Goal: Information Seeking & Learning: Learn about a topic

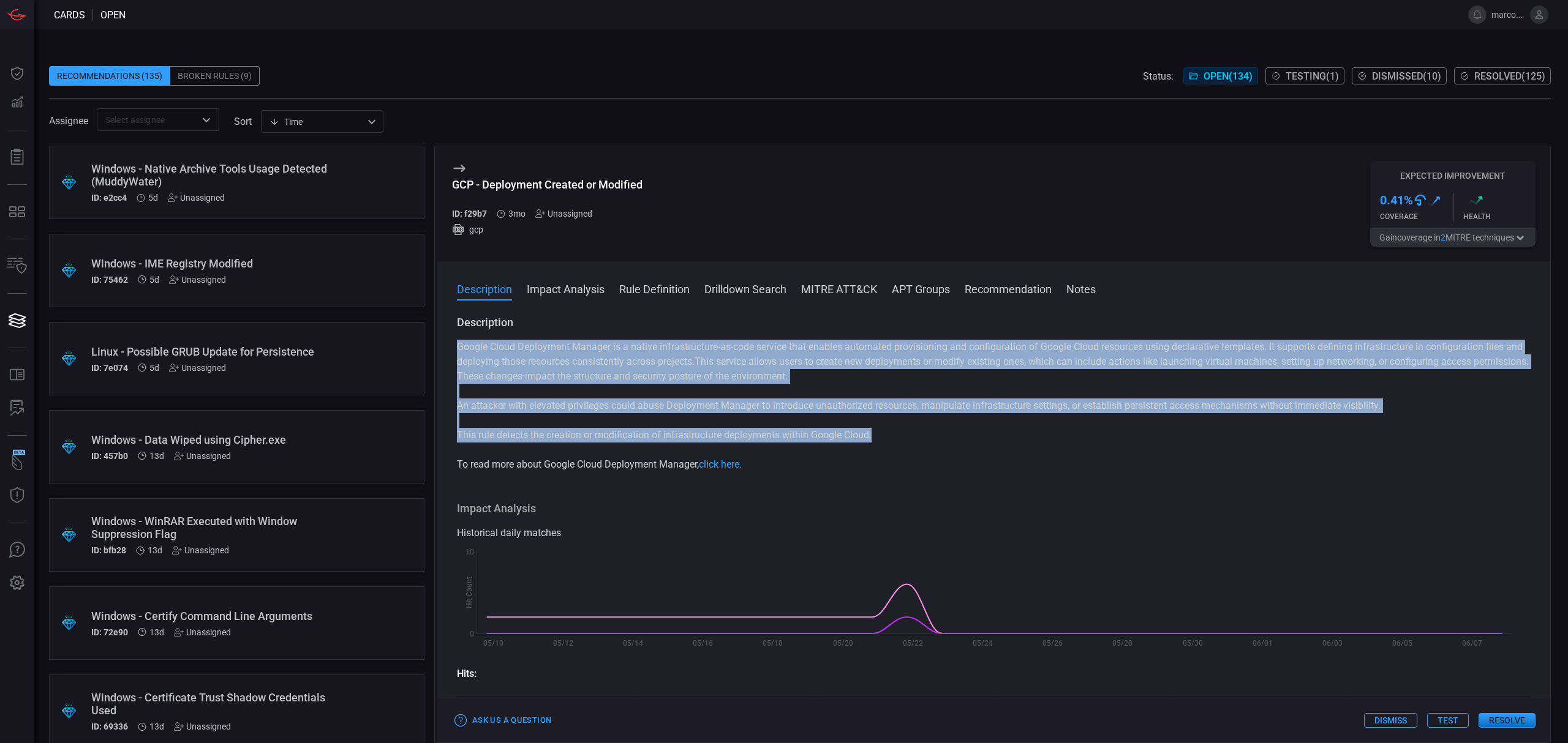
scroll to position [1311, 0]
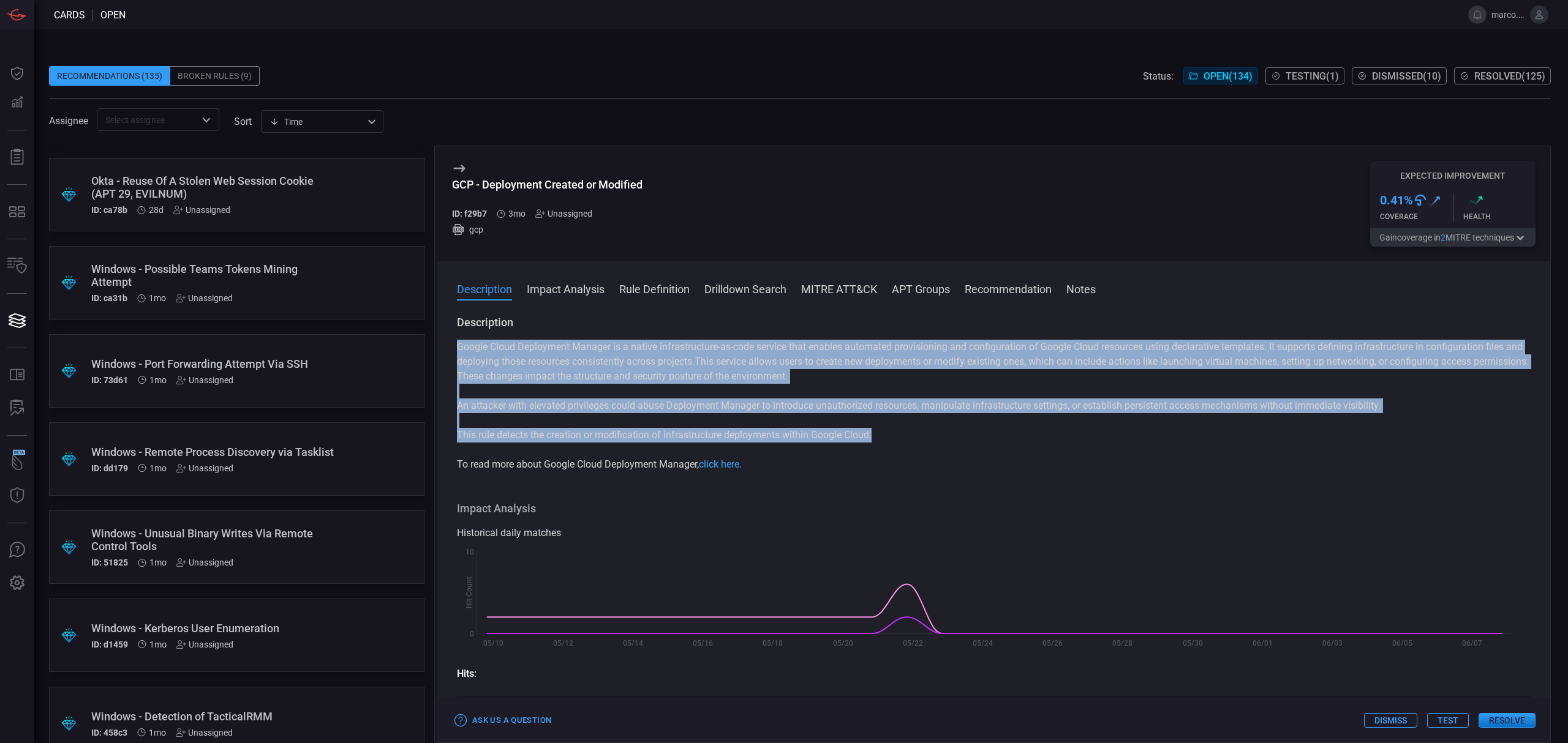
click at [1229, 76] on span "Open ( 134 )" at bounding box center [1228, 76] width 49 height 12
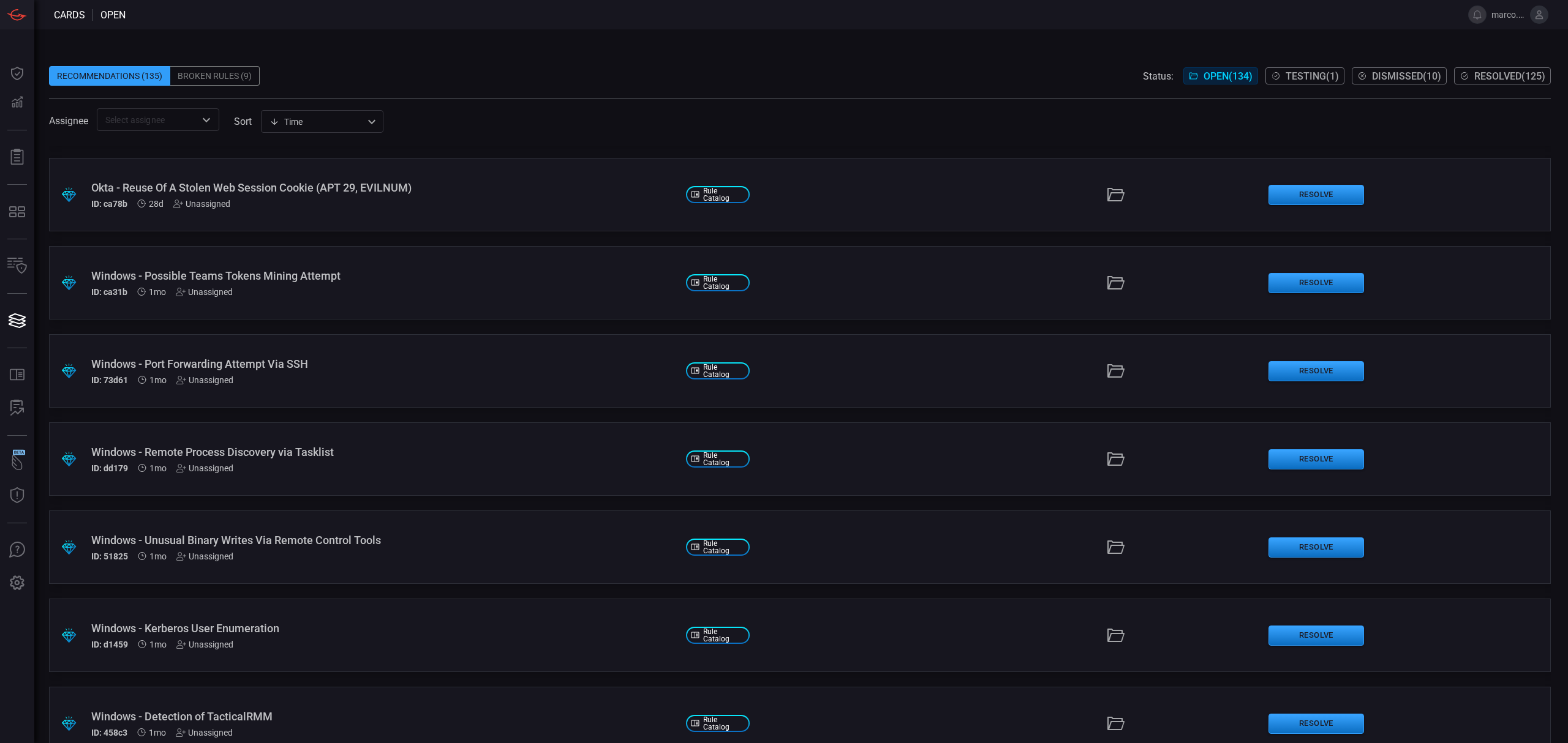
click at [1229, 76] on span "Open ( 134 )" at bounding box center [1228, 76] width 49 height 12
click at [1519, 79] on span "Resolved ( 125 )" at bounding box center [1509, 76] width 71 height 12
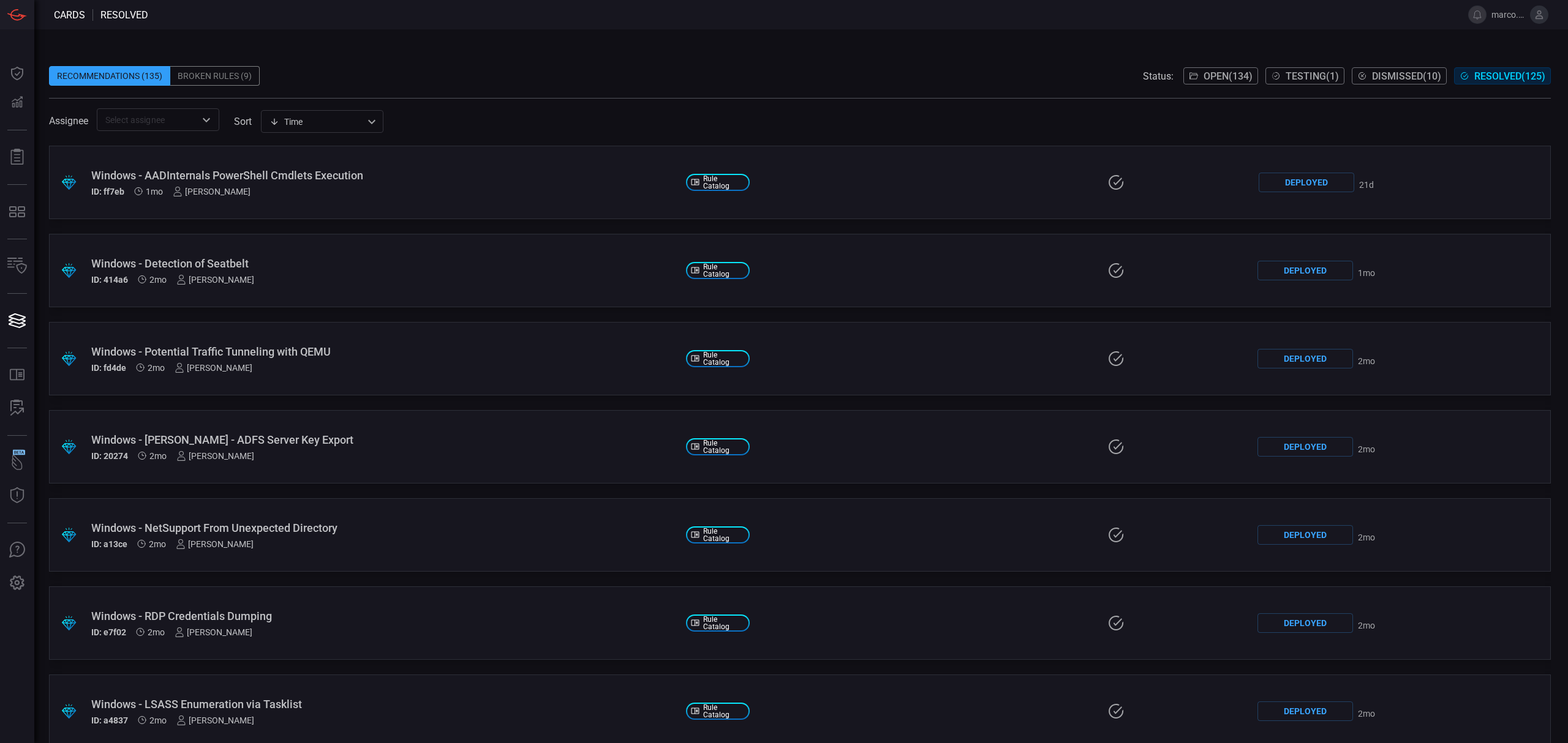
click at [1231, 71] on span "Open ( 134 )" at bounding box center [1228, 76] width 49 height 12
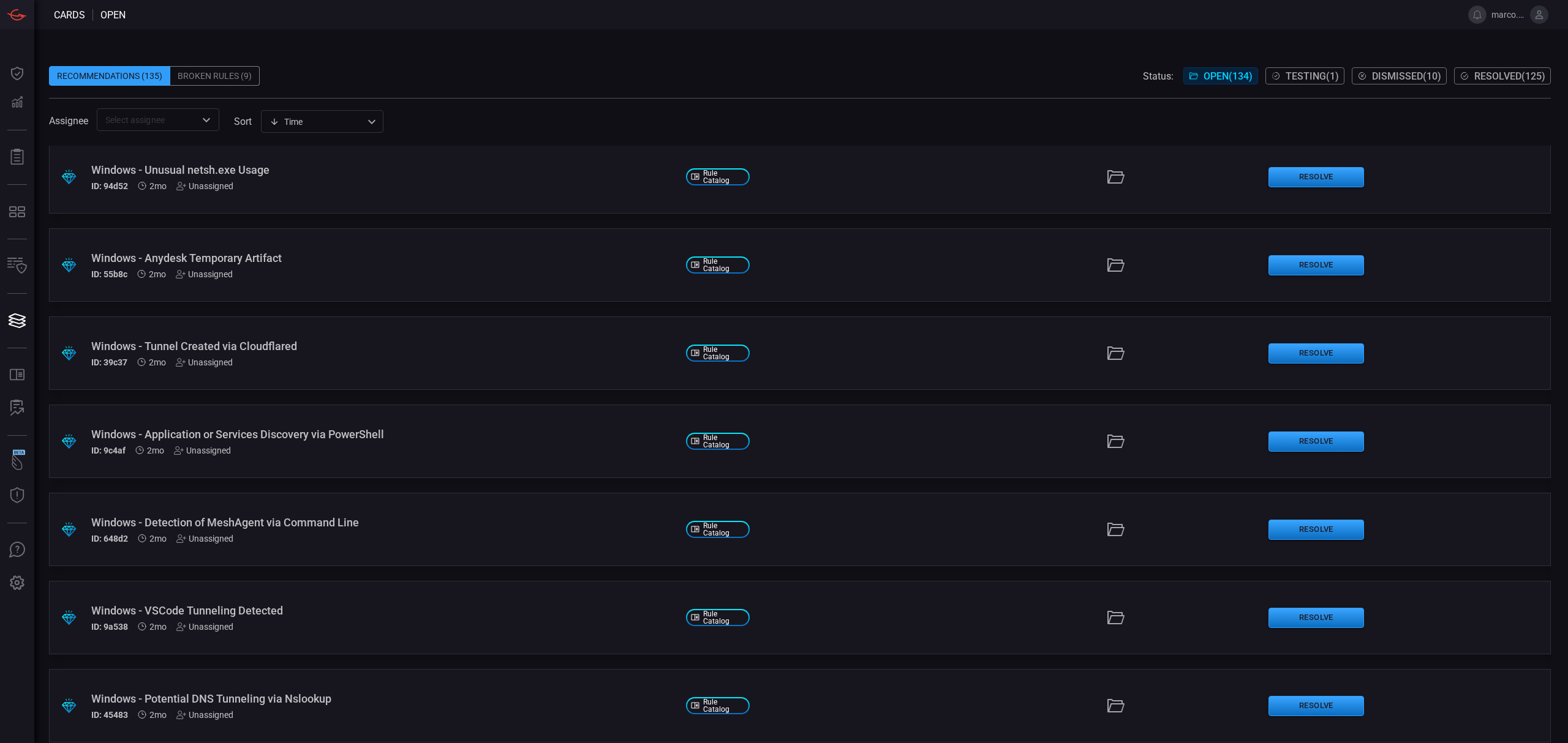
scroll to position [2775, 0]
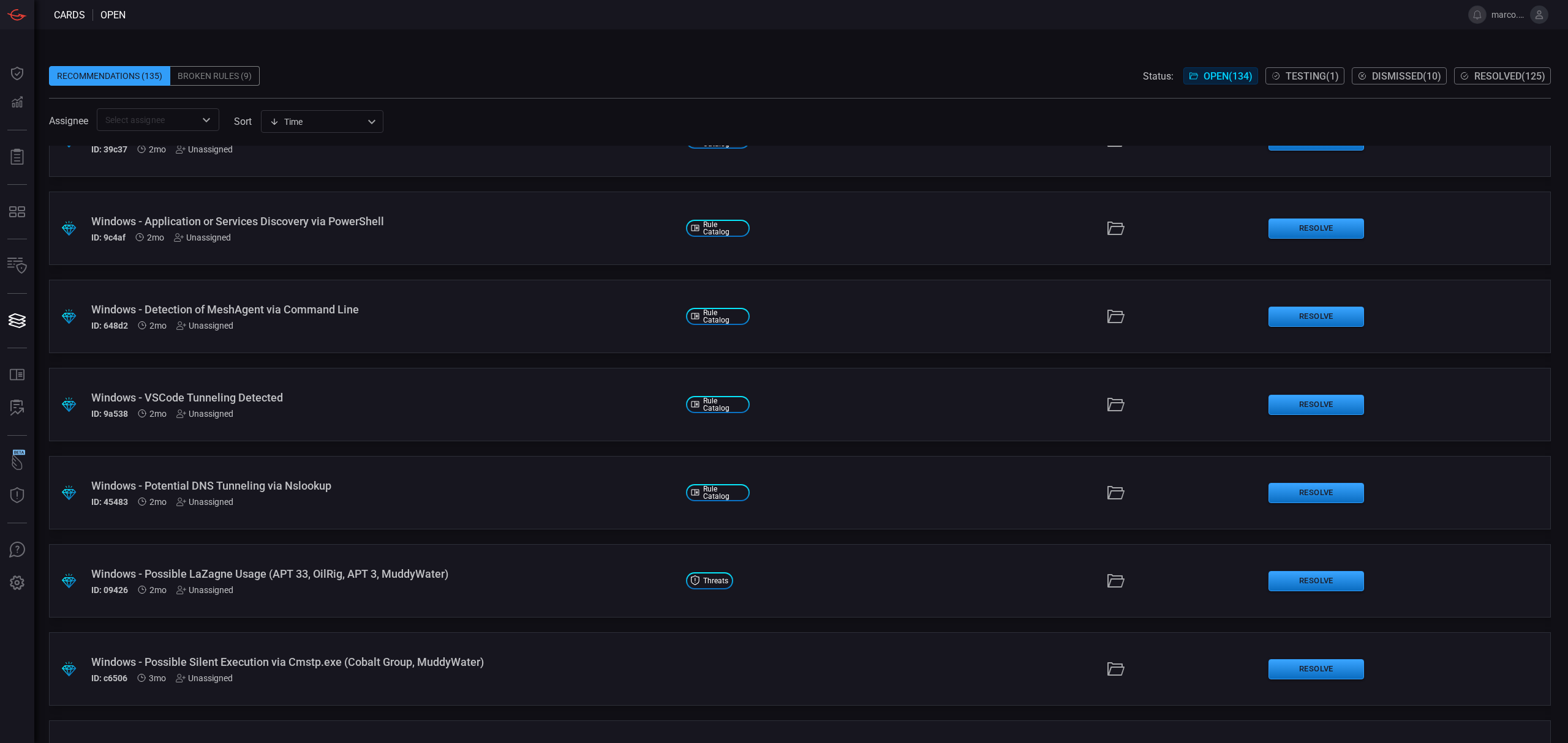
click at [1493, 76] on span "Resolved ( 125 )" at bounding box center [1509, 76] width 71 height 12
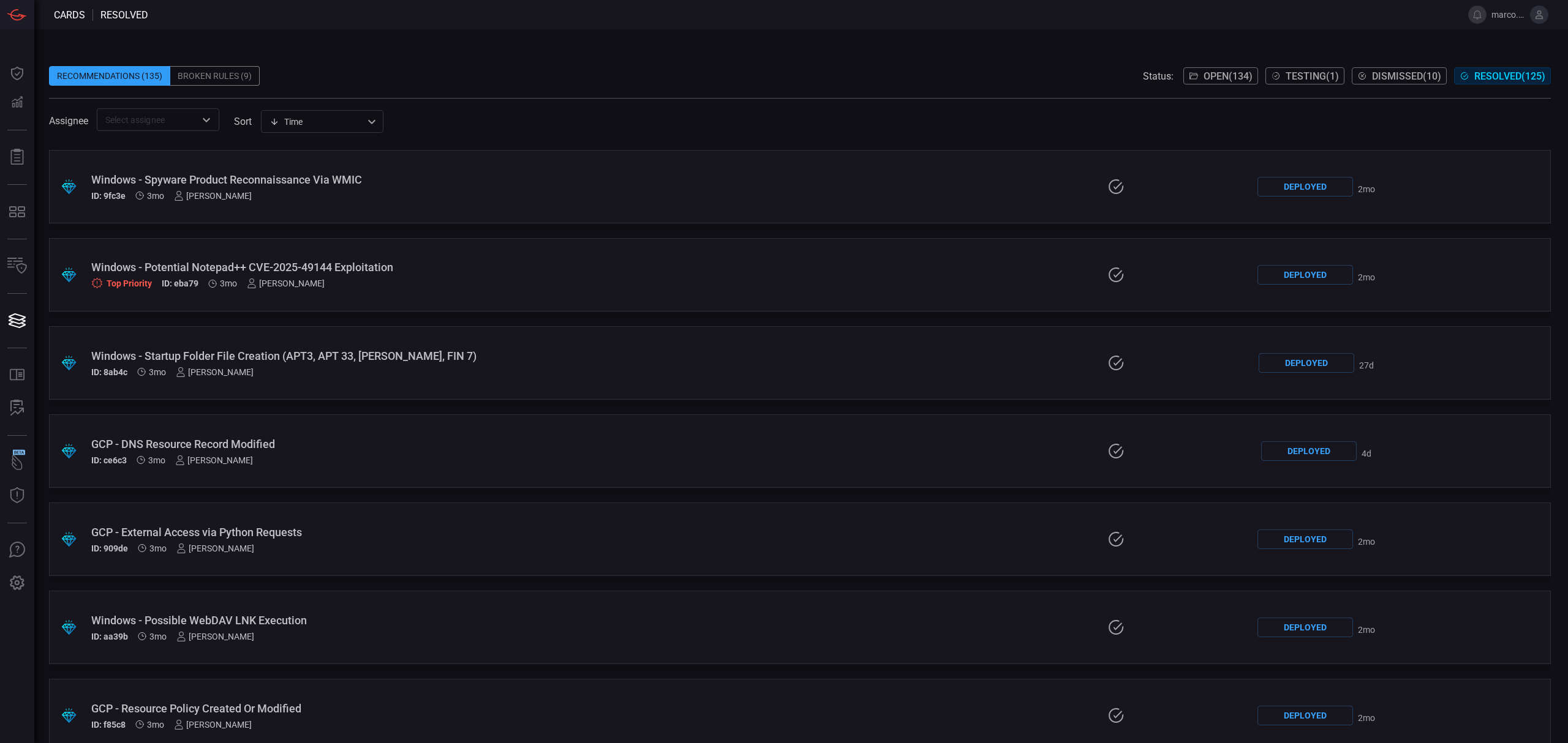
scroll to position [2122, 0]
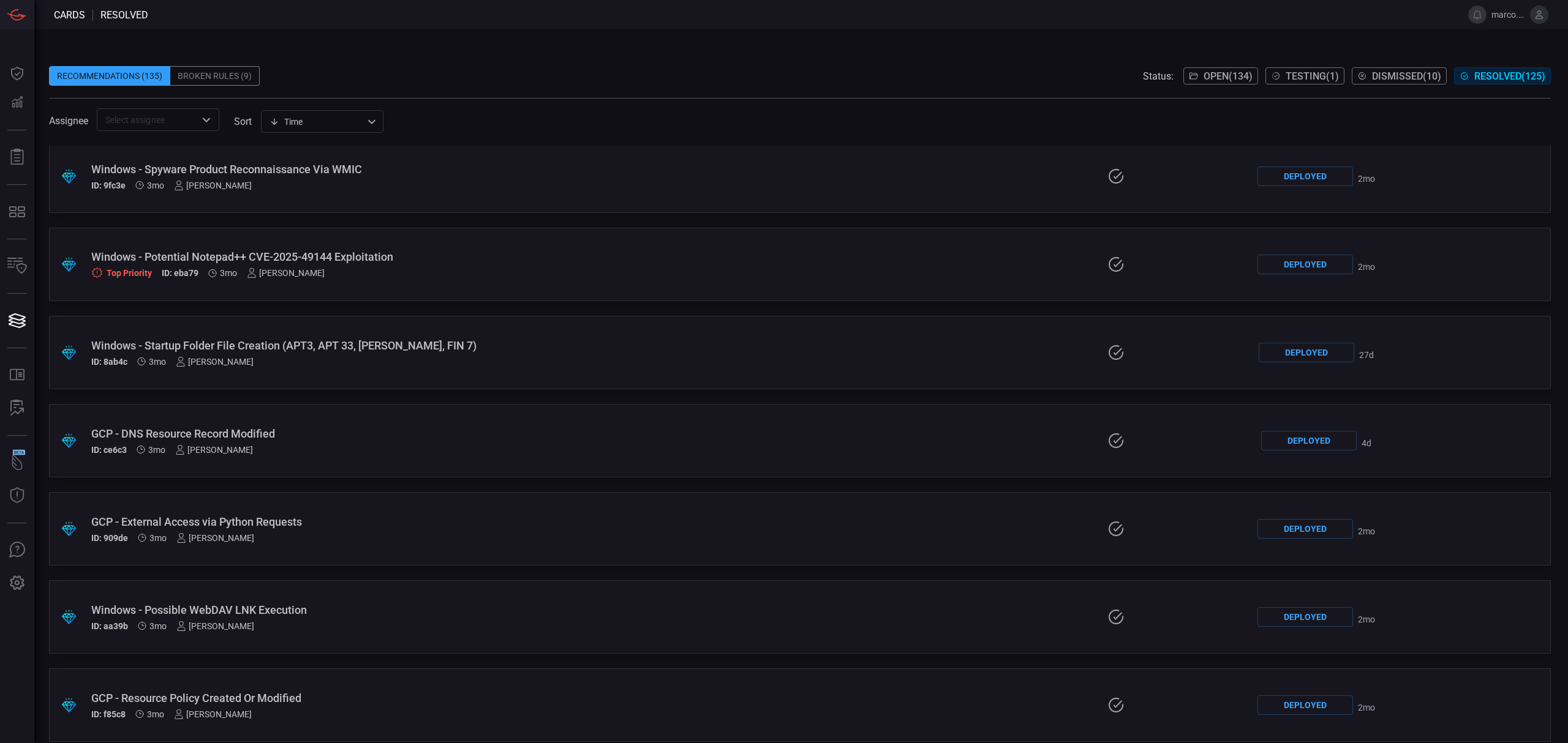
click at [1216, 73] on span "Open ( 134 )" at bounding box center [1228, 76] width 49 height 12
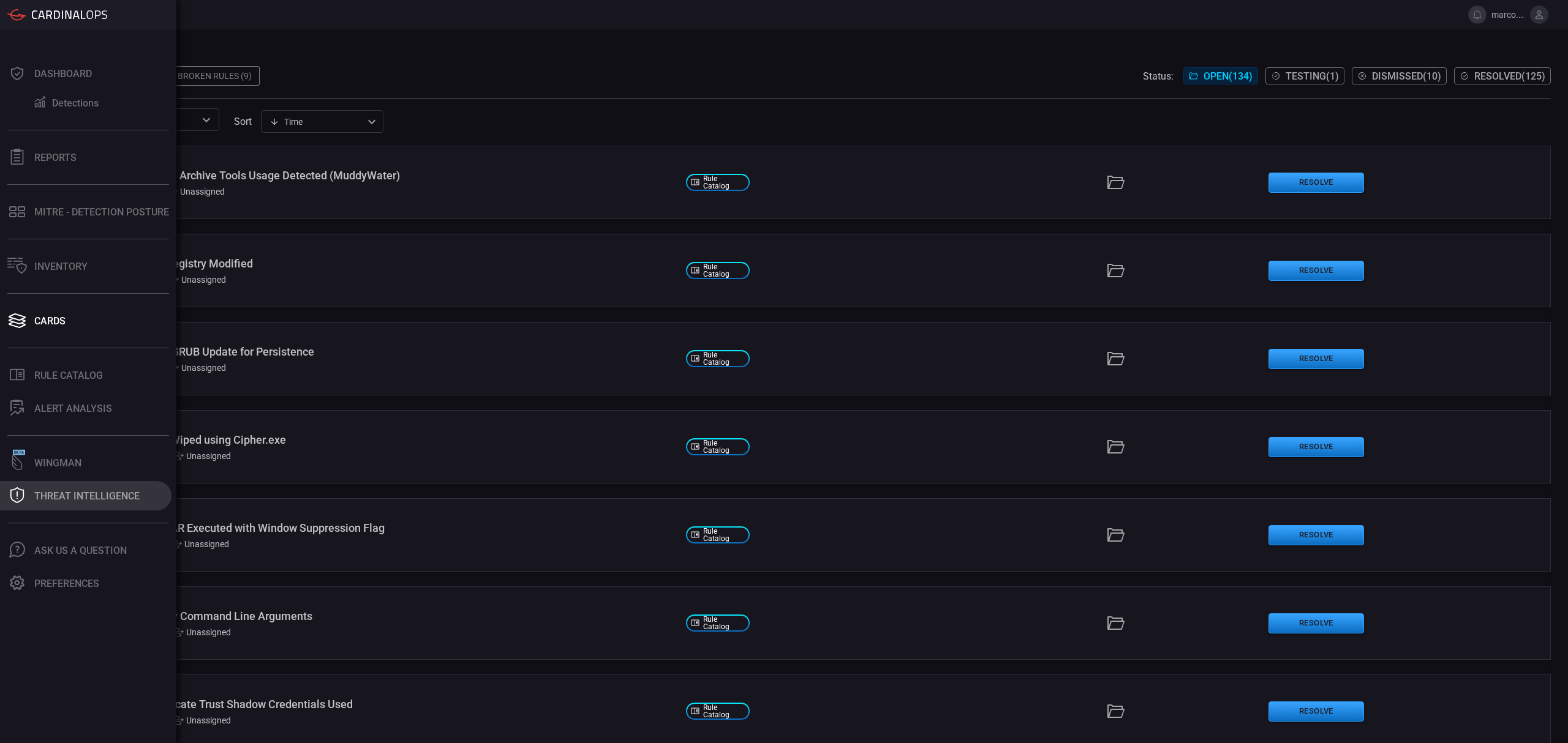
click at [38, 488] on button "Threat Intelligence" at bounding box center [86, 496] width 172 height 30
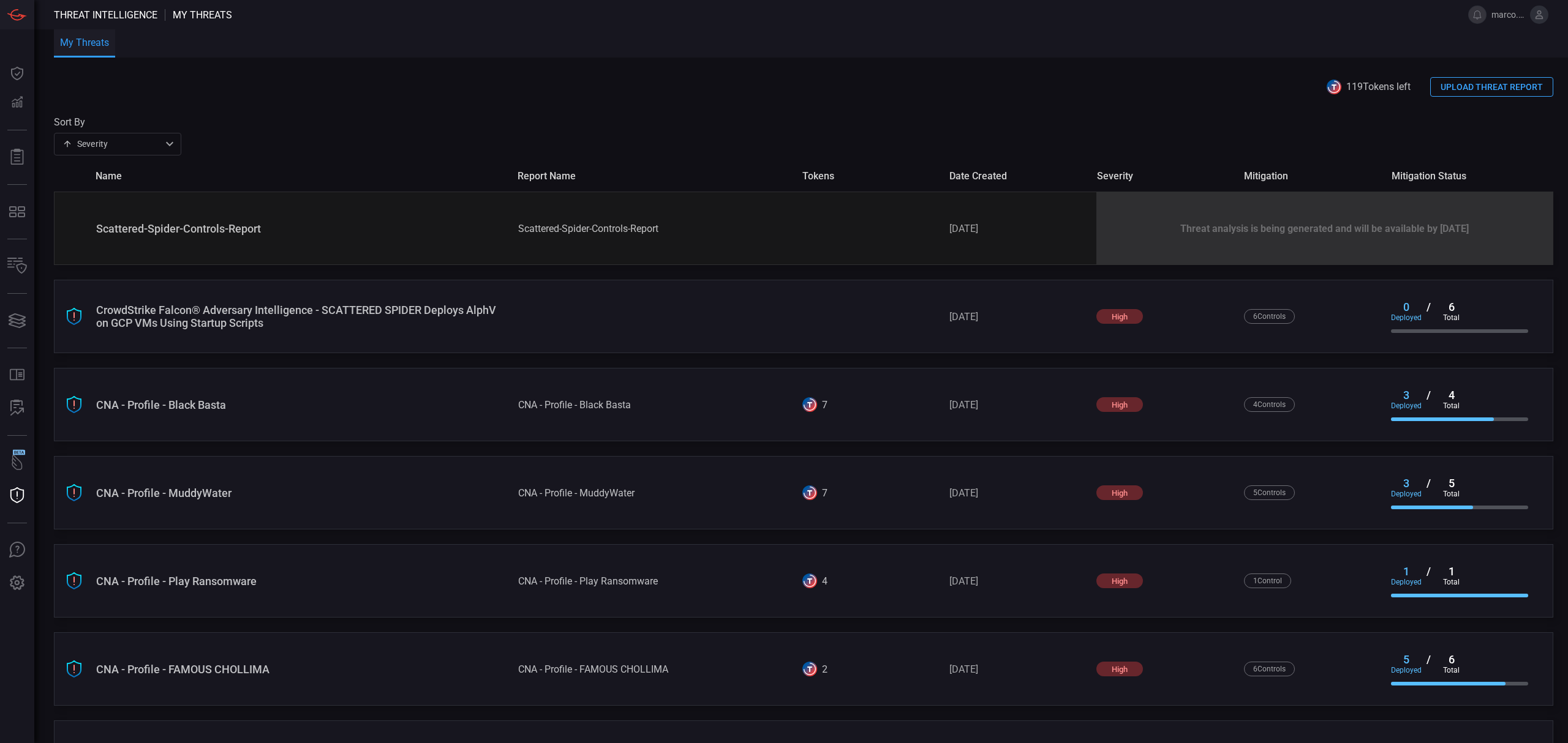
click at [298, 311] on div "CrowdStrike Falcon® Adversary Intelligence - SCATTERED SPIDER Deploys AlphV on …" at bounding box center [302, 316] width 412 height 26
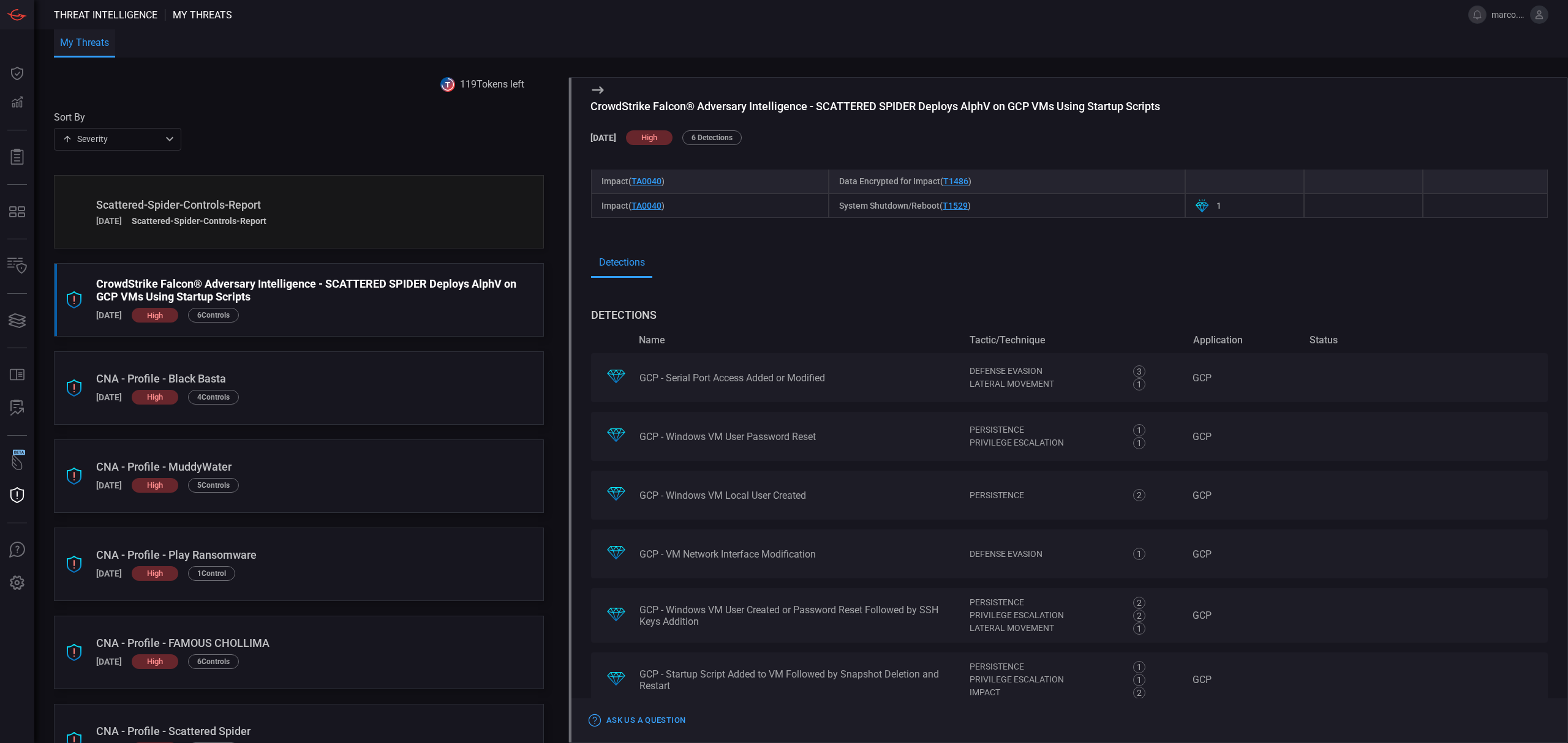
scroll to position [486, 0]
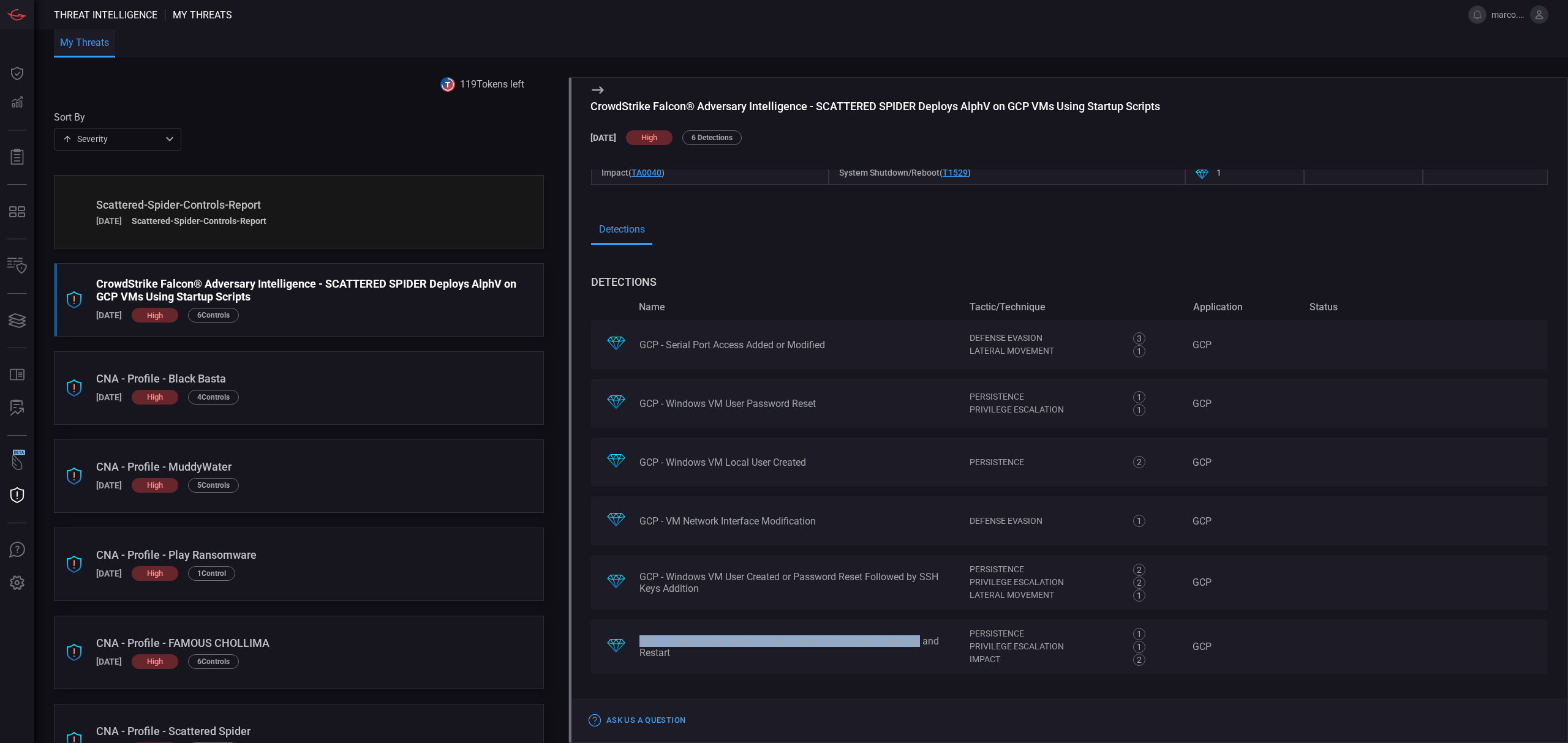
drag, startPoint x: 636, startPoint y: 642, endPoint x: 923, endPoint y: 635, distance: 287.1
click at [923, 635] on div ".st0{fill-rule:evenodd;clip-rule:evenodd;fill:url(#suggest_mitre);} GCP - Start…" at bounding box center [1069, 647] width 957 height 55
copy div "GCP - Startup Script Added to VM Followed by Snapshot Deletion"
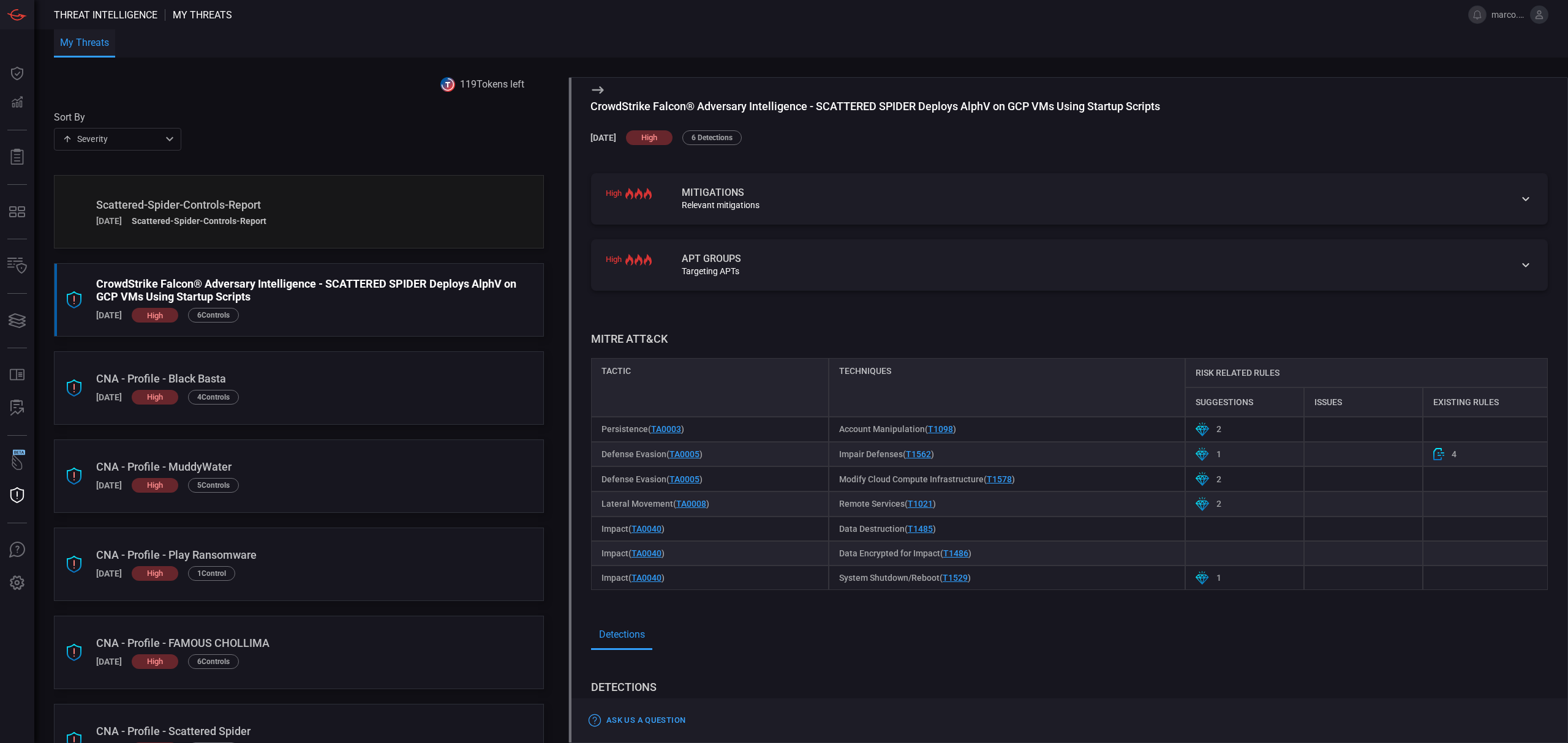
scroll to position [0, 0]
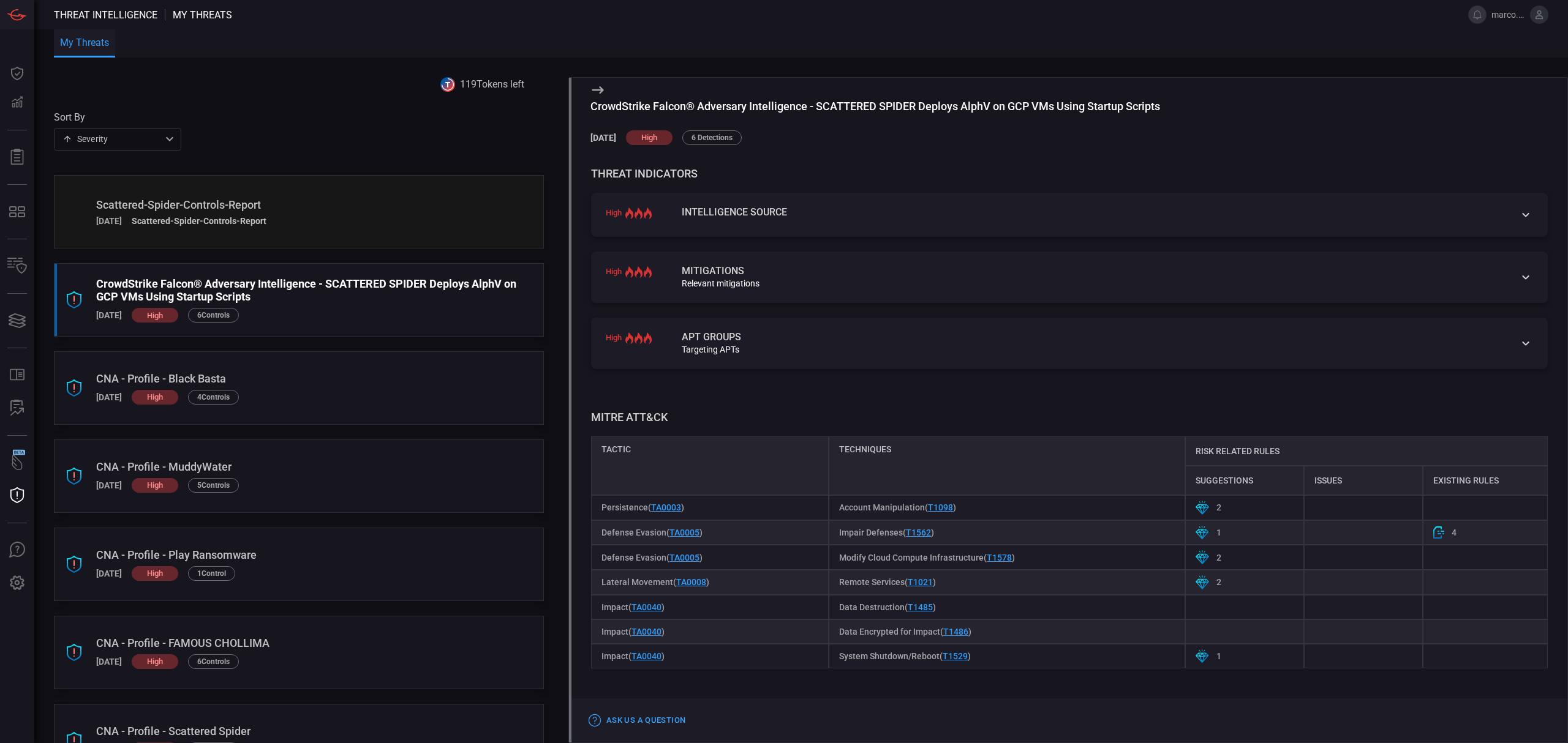
click at [731, 208] on div "Intelligence Source" at bounding box center [1092, 212] width 822 height 10
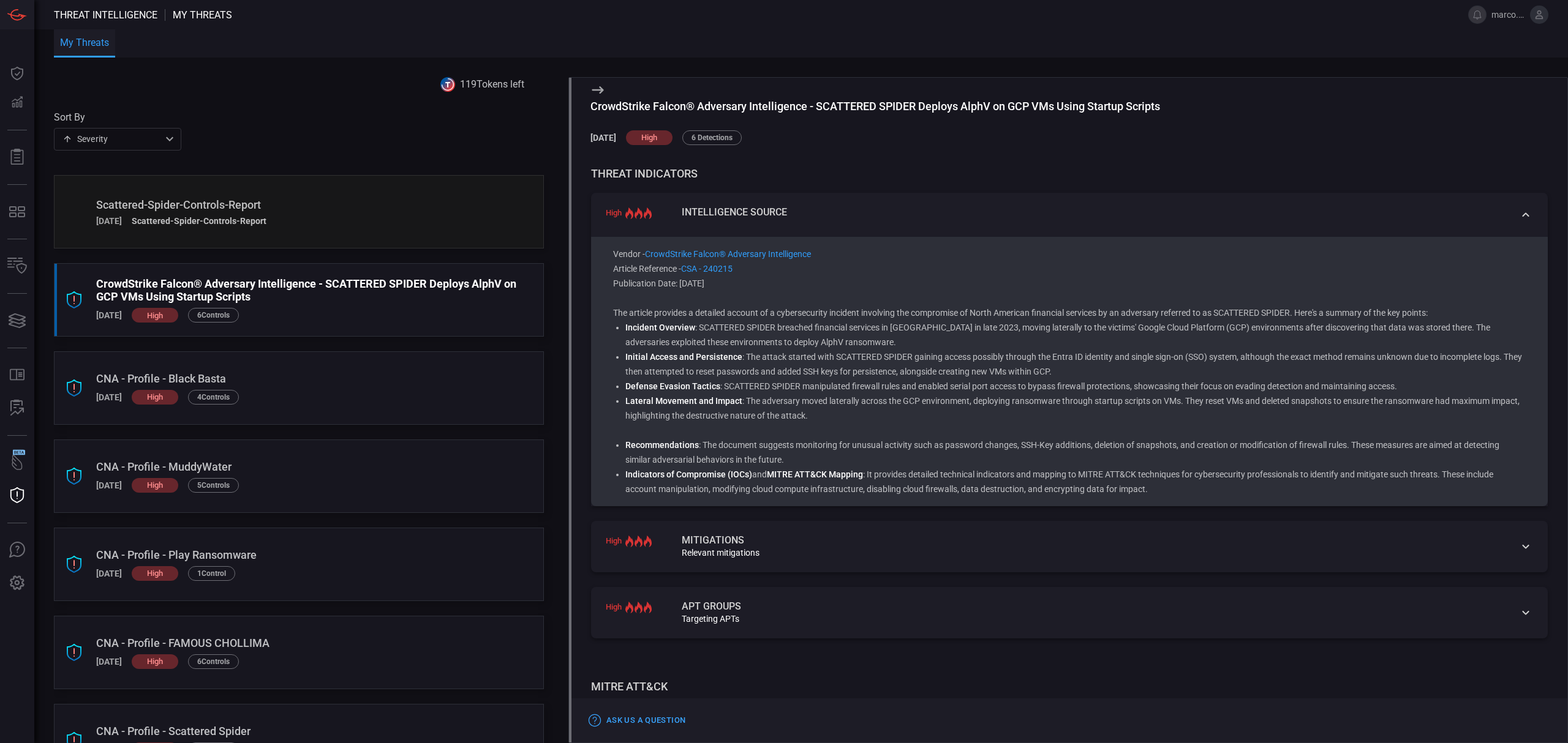
click at [731, 204] on div "high Intelligence Source" at bounding box center [1069, 215] width 957 height 44
